Goal: Transaction & Acquisition: Purchase product/service

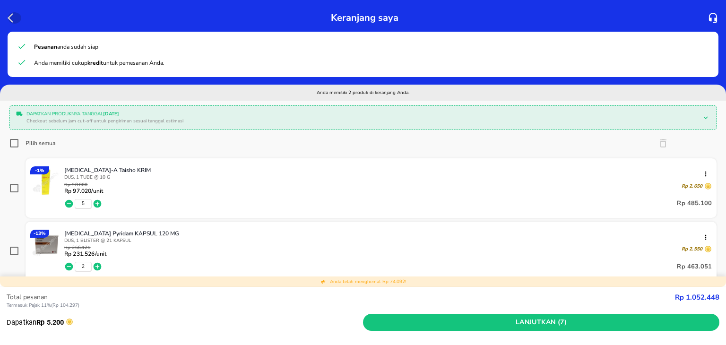
click at [9, 17] on icon "button" at bounding box center [11, 17] width 6 height 9
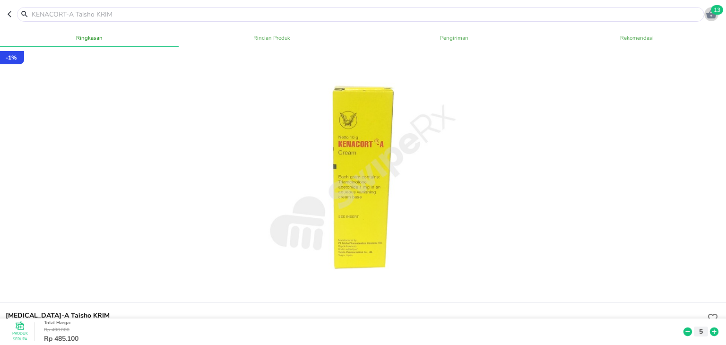
click at [710, 15] on icon "button" at bounding box center [711, 13] width 10 height 9
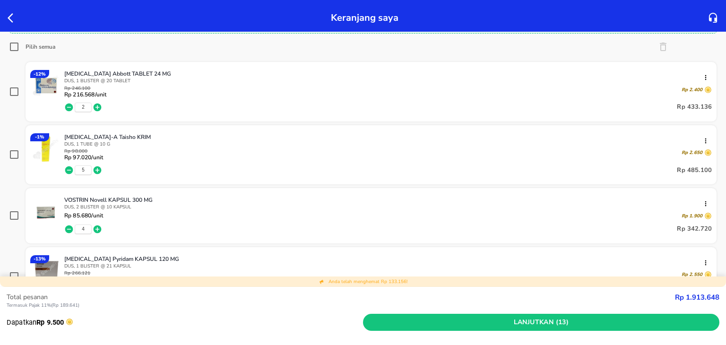
scroll to position [88, 0]
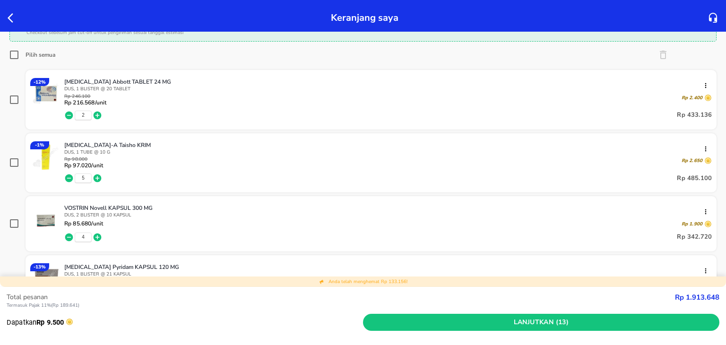
click at [17, 101] on input "checkbox" at bounding box center [13, 99] width 9 height 9
checkbox input "true"
click at [19, 224] on icon at bounding box center [14, 223] width 11 height 11
click at [13, 226] on input "checkbox" at bounding box center [13, 223] width 9 height 9
checkbox input "true"
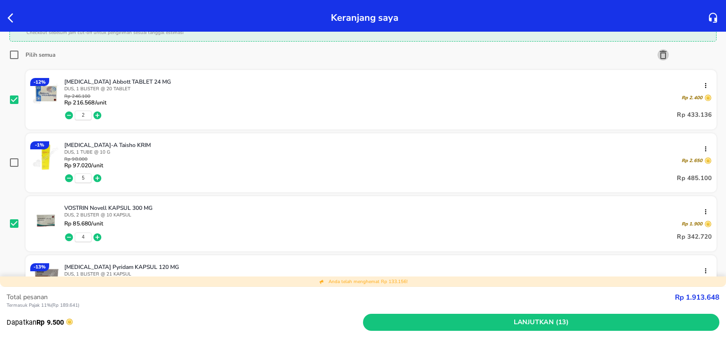
click at [658, 55] on icon "button" at bounding box center [663, 54] width 11 height 11
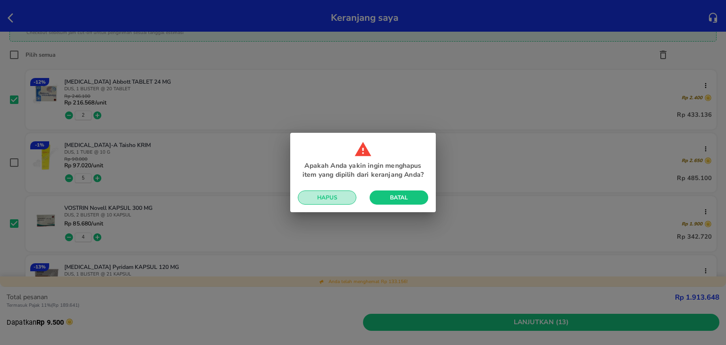
click at [333, 198] on span "Hapus" at bounding box center [327, 198] width 44 height 8
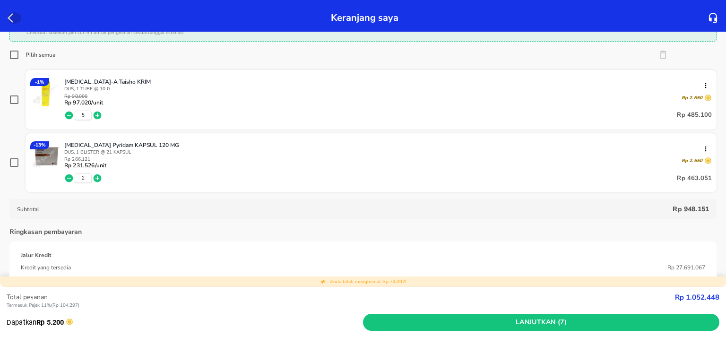
click at [9, 16] on icon "button" at bounding box center [13, 17] width 11 height 11
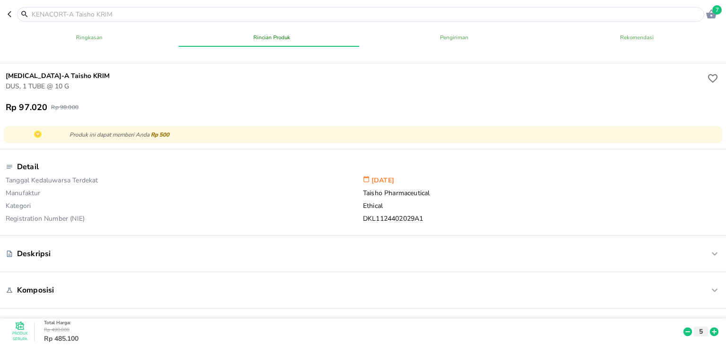
scroll to position [240, 0]
